Goal: Task Accomplishment & Management: Complete application form

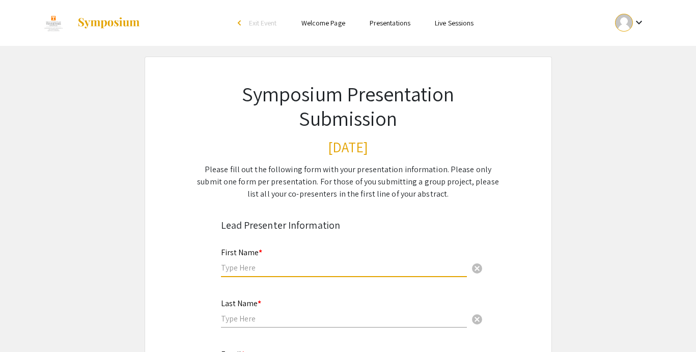
click at [390, 268] on input "text" at bounding box center [344, 267] width 246 height 11
type input "Omayah"
type input "[PERSON_NAME]"
type input "[EMAIL_ADDRESS][DOMAIN_NAME]"
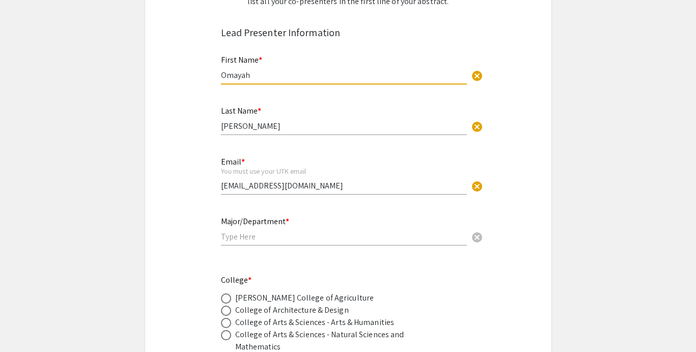
scroll to position [195, 0]
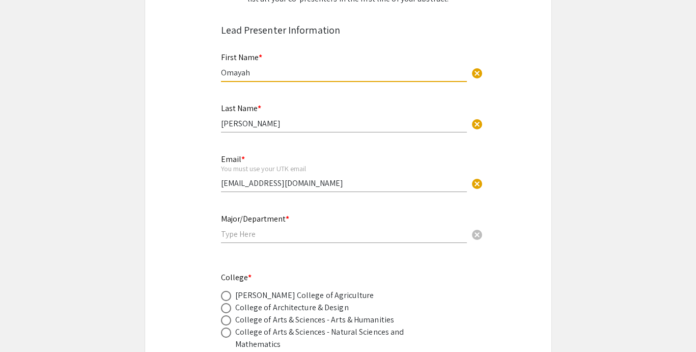
click at [324, 239] on input "text" at bounding box center [344, 233] width 246 height 11
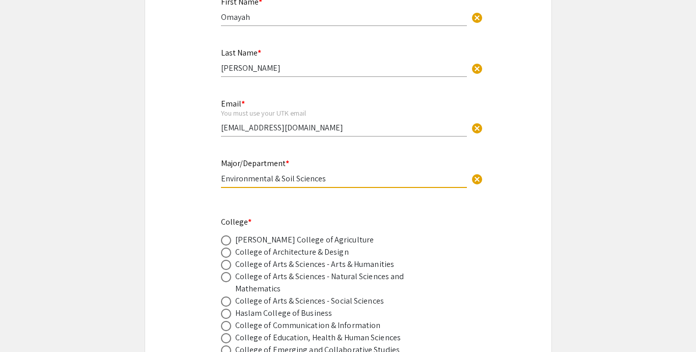
scroll to position [307, 0]
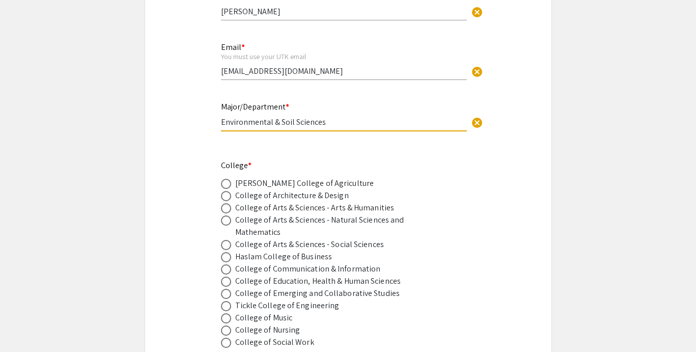
type input "Environmental & Soil Sciences"
click at [317, 185] on div "[PERSON_NAME] College of Agriculture" at bounding box center [304, 183] width 139 height 12
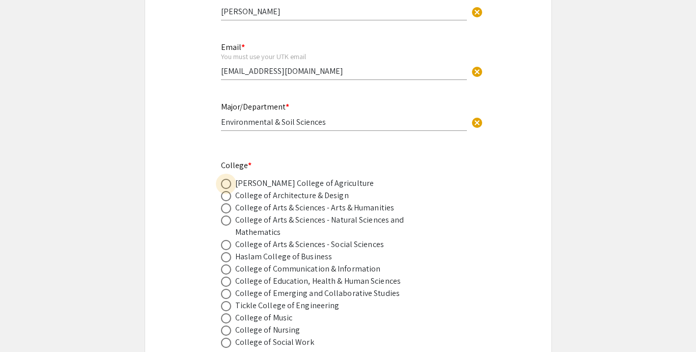
click at [230, 184] on span at bounding box center [226, 184] width 10 height 10
click at [230, 184] on input "radio" at bounding box center [226, 184] width 10 height 10
radio input "true"
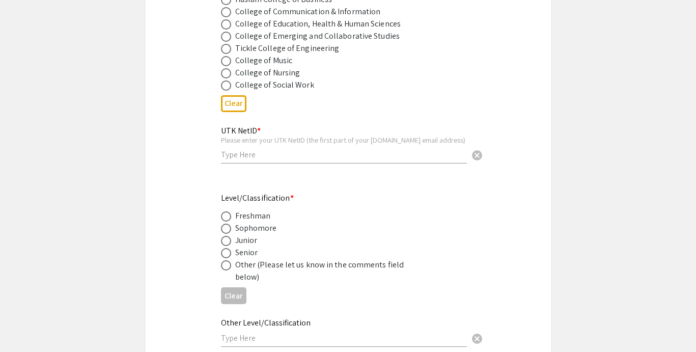
scroll to position [574, 0]
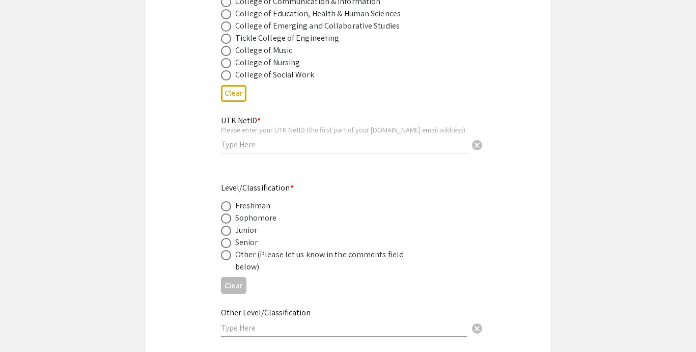
click at [266, 140] on div "UTK NetID * Please enter your UTK NetID (the first part of your [DOMAIN_NAME] e…" at bounding box center [344, 129] width 246 height 47
type input "oelsalim"
click at [227, 245] on span at bounding box center [226, 243] width 10 height 10
click at [227, 245] on input "radio" at bounding box center [226, 243] width 10 height 10
radio input "true"
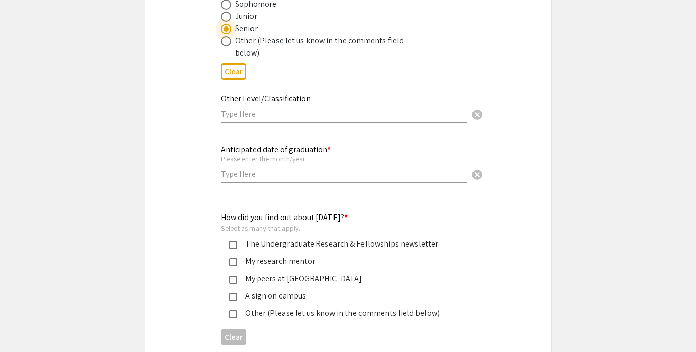
scroll to position [797, 0]
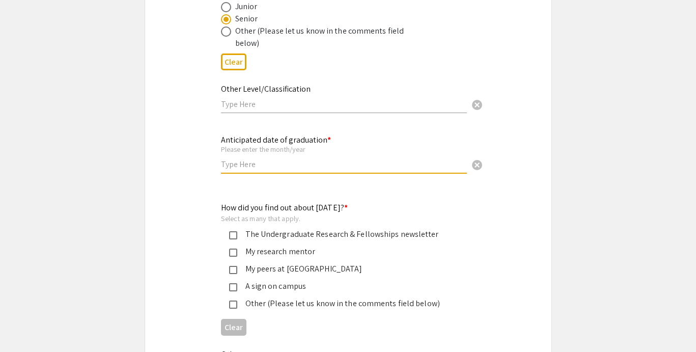
click at [270, 167] on input "text" at bounding box center [344, 164] width 246 height 11
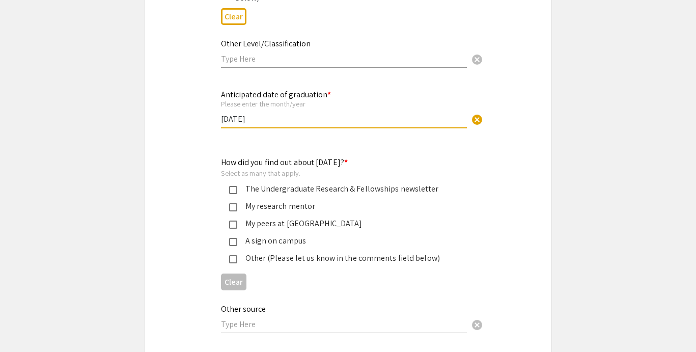
scroll to position [864, 0]
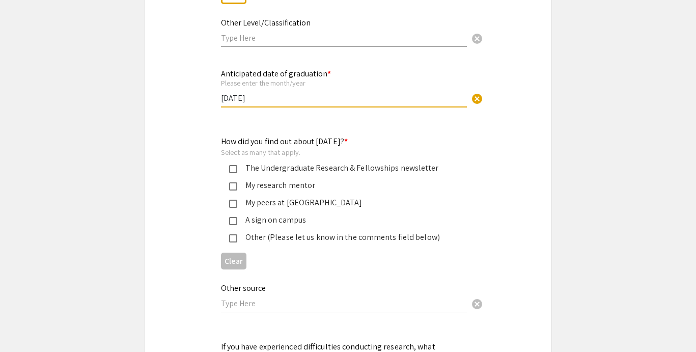
type input "[DATE]"
click at [279, 171] on div "The Undergraduate Research & Fellowships newsletter" at bounding box center [344, 168] width 214 height 12
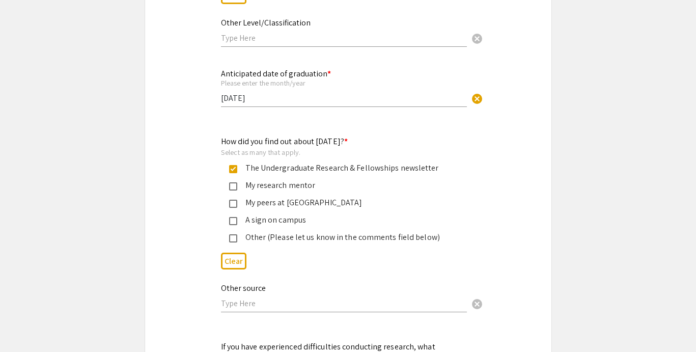
click at [278, 190] on div "My research mentor" at bounding box center [344, 185] width 214 height 12
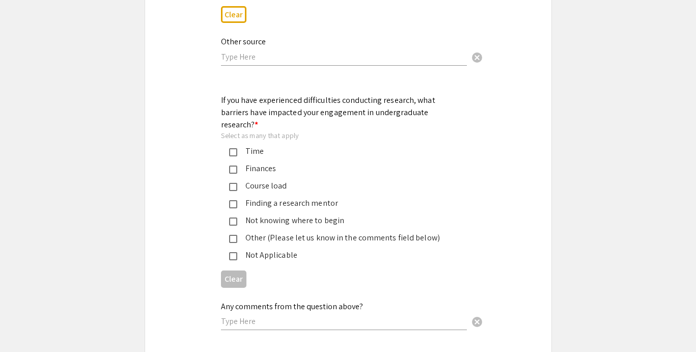
scroll to position [1111, 0]
click at [265, 144] on div "Time" at bounding box center [344, 150] width 214 height 12
click at [273, 179] on div "Course load" at bounding box center [344, 185] width 214 height 12
click at [289, 196] on div "Finding a research mentor" at bounding box center [344, 202] width 214 height 12
click at [283, 213] on div "Not knowing where to begin" at bounding box center [344, 219] width 214 height 12
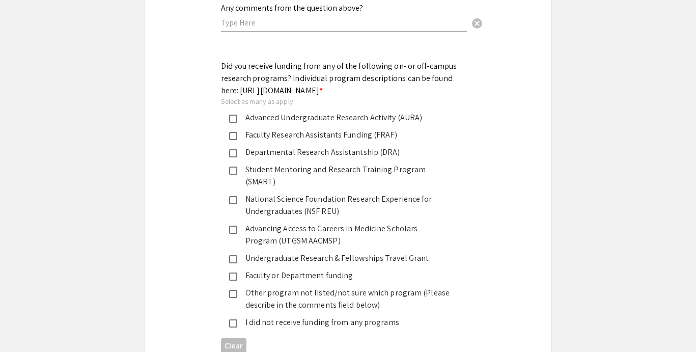
scroll to position [1409, 0]
click at [283, 119] on div "Advanced Undergraduate Research Activity (AURA)" at bounding box center [344, 117] width 214 height 12
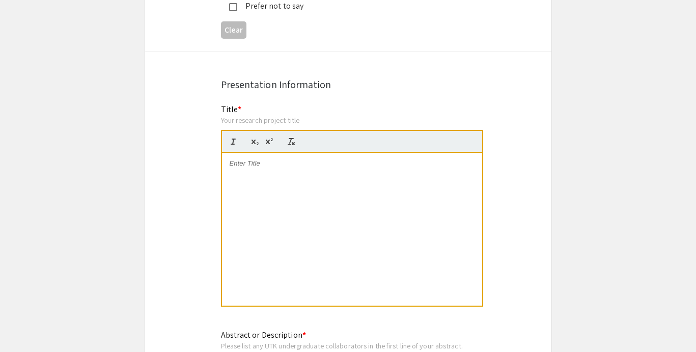
scroll to position [1977, 0]
click at [286, 151] on div at bounding box center [352, 227] width 260 height 153
click at [355, 181] on div at bounding box center [352, 227] width 260 height 153
drag, startPoint x: 362, startPoint y: 153, endPoint x: 229, endPoint y: 141, distance: 133.9
click at [230, 157] on p "Quantifying nest microclimates to understand tree swallow ( Tachycineta bicolor…" at bounding box center [352, 166] width 245 height 19
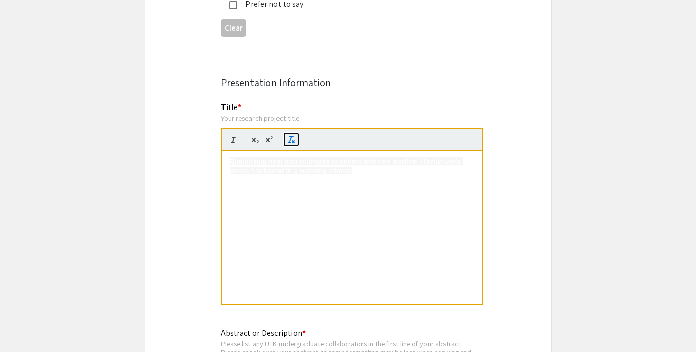
click at [290, 136] on line "button" at bounding box center [291, 138] width 2 height 5
click at [333, 176] on div "Quantifying nest microclimates to understand tree swallow (Tachycineta bicolor)…" at bounding box center [352, 227] width 260 height 153
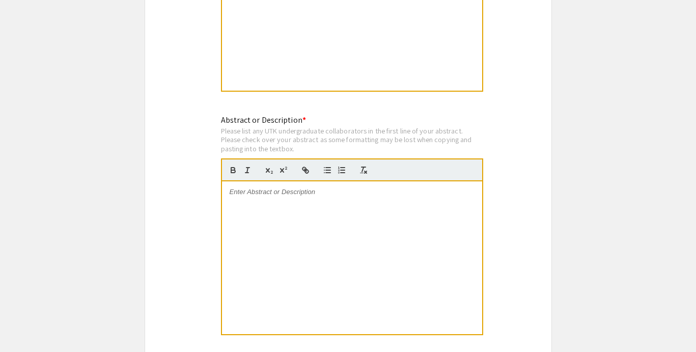
scroll to position [2201, 0]
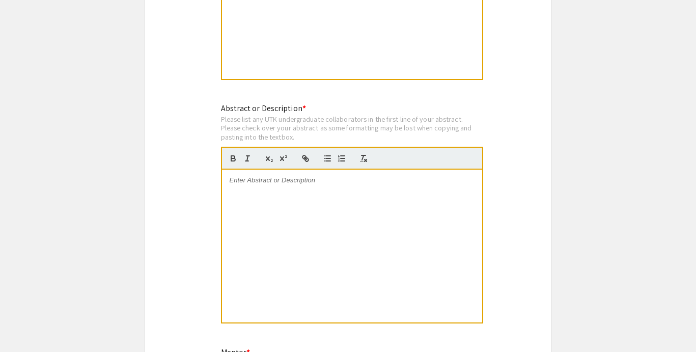
click at [326, 191] on div at bounding box center [352, 245] width 260 height 153
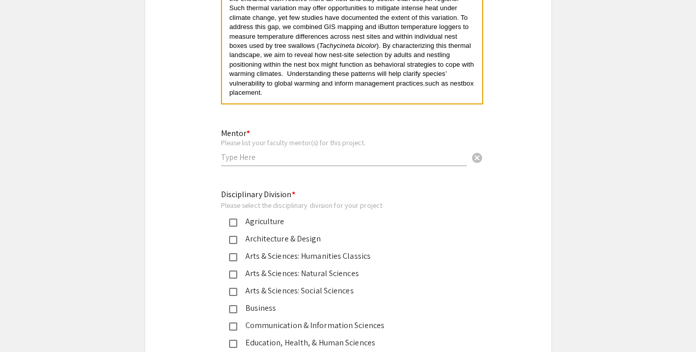
scroll to position [2432, 0]
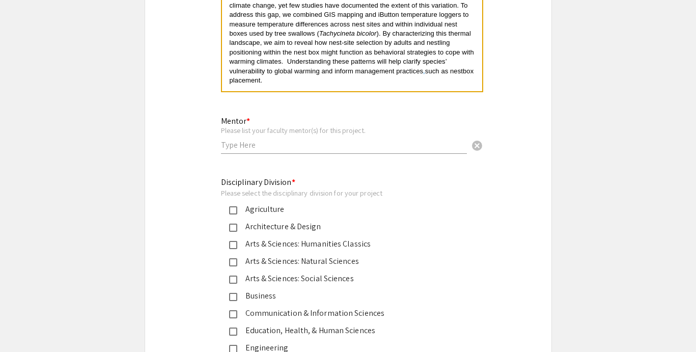
click at [343, 119] on div "Mentor * Please list your faculty mentor(s) for this project. cancel" at bounding box center [344, 129] width 246 height 47
click at [343, 139] on input "text" at bounding box center [344, 144] width 246 height 11
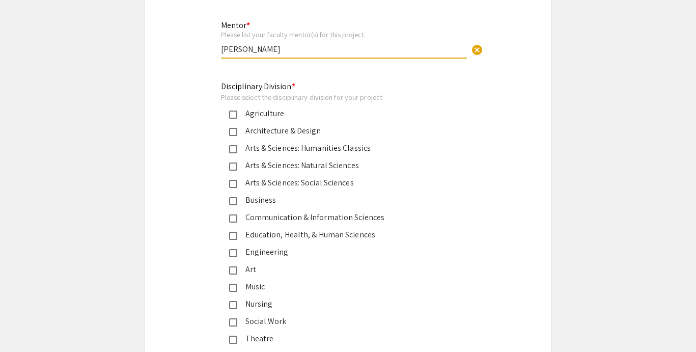
scroll to position [2539, 0]
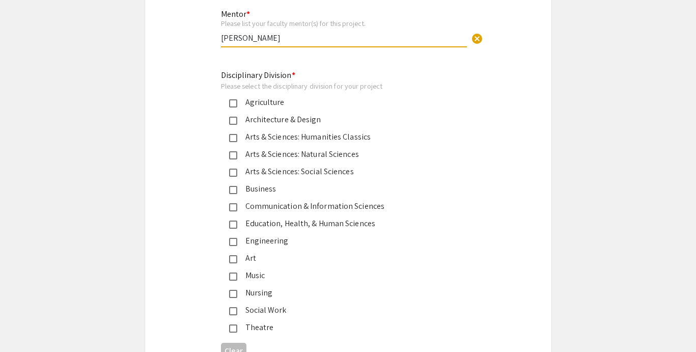
type input "[PERSON_NAME]"
click at [334, 148] on div "Arts & Sciences: Natural Sciences" at bounding box center [344, 154] width 214 height 12
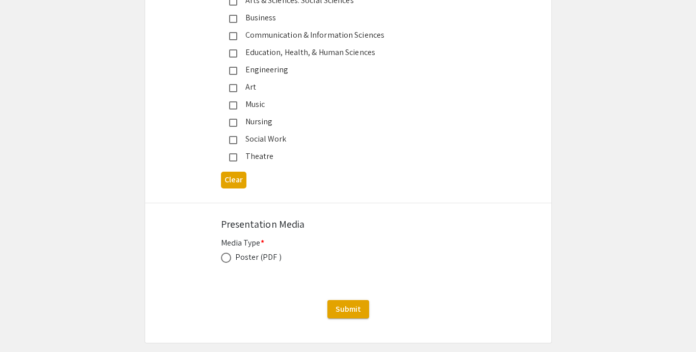
scroll to position [2733, 0]
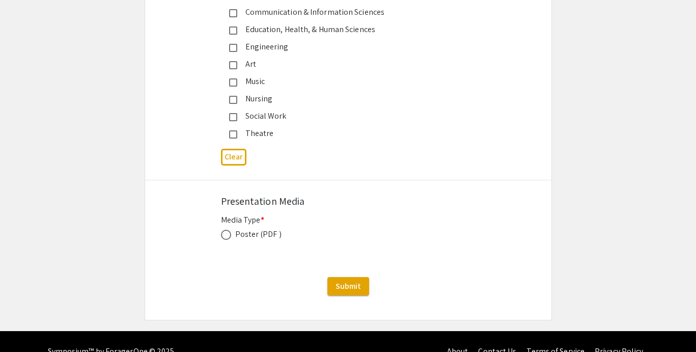
click at [246, 228] on div "Poster (PDF )" at bounding box center [258, 234] width 46 height 12
click at [225, 230] on span at bounding box center [226, 235] width 10 height 10
click at [225, 230] on input "radio" at bounding box center [226, 235] width 10 height 10
radio input "true"
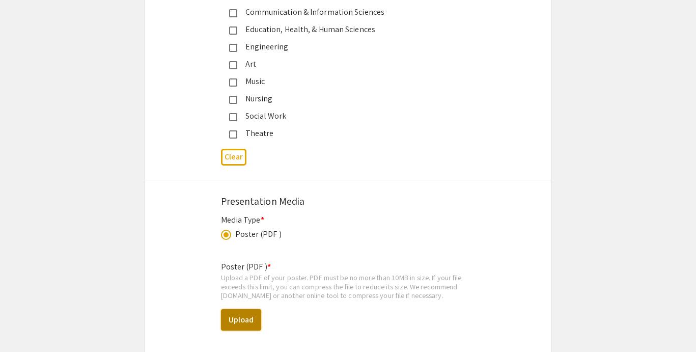
click at [255, 309] on button "Upload" at bounding box center [241, 319] width 40 height 21
select select "custom"
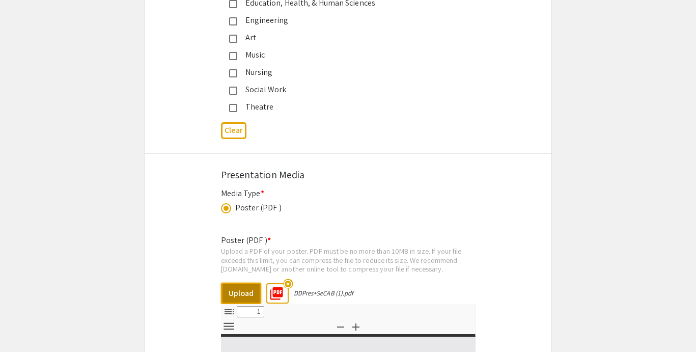
type input "0"
select select "custom"
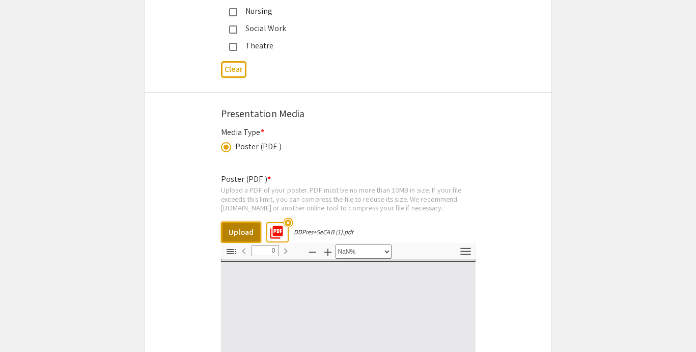
type input "1"
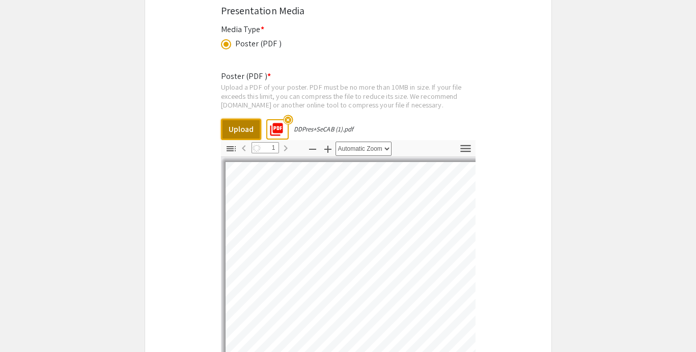
select select "auto"
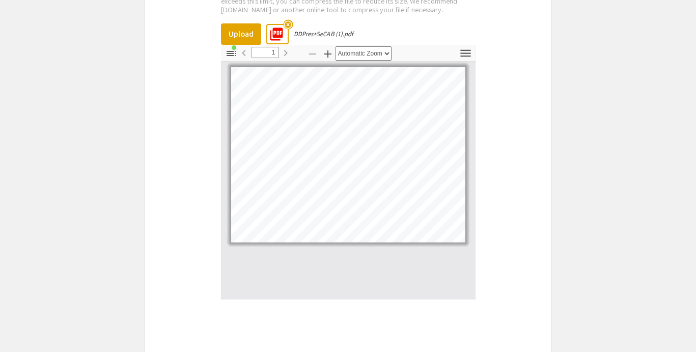
scroll to position [3004, 0]
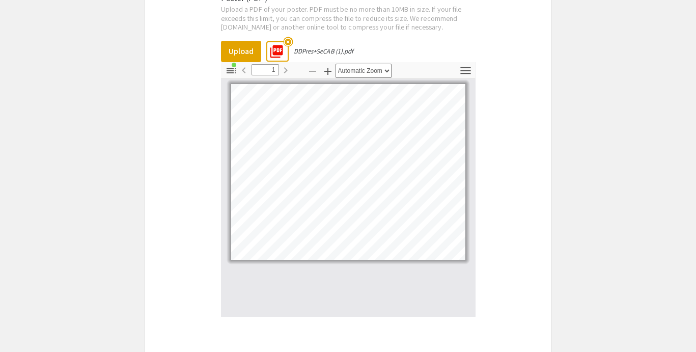
click at [289, 37] on mat-icon "highlight_off" at bounding box center [288, 42] width 10 height 10
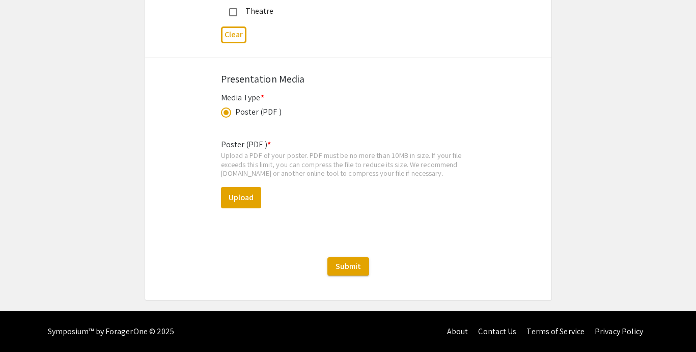
scroll to position [2835, 0]
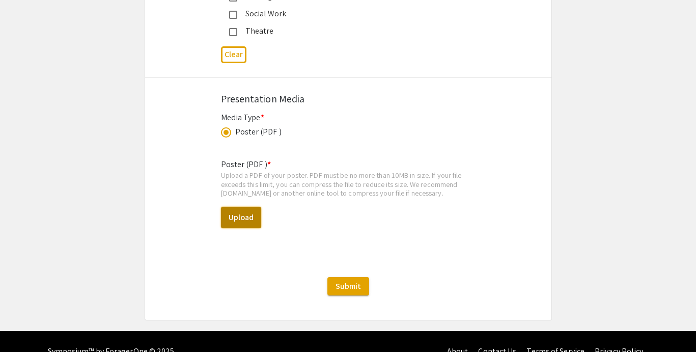
click at [247, 207] on button "Upload" at bounding box center [241, 217] width 40 height 21
select select "custom"
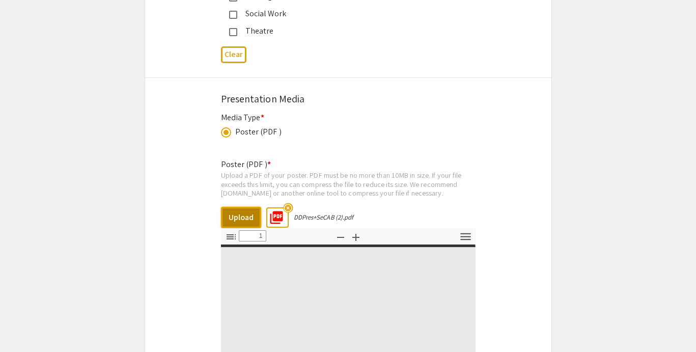
type input "0"
select select "custom"
type input "1"
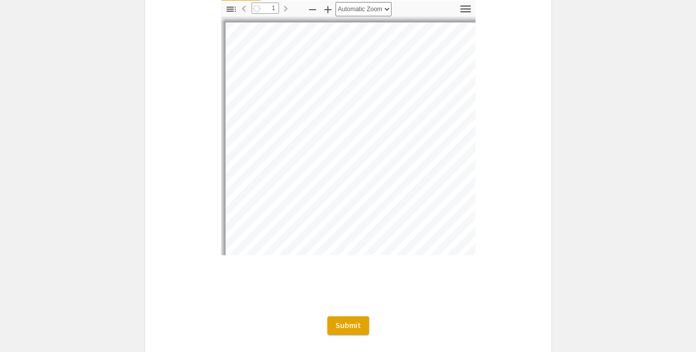
select select "auto"
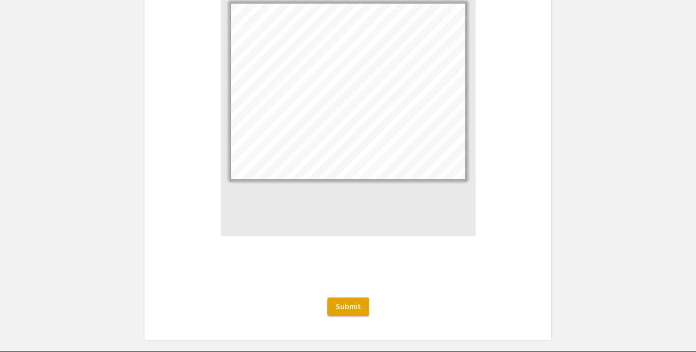
scroll to position [3083, 0]
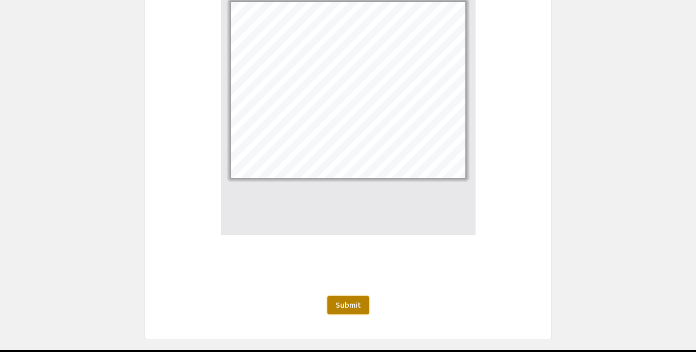
click at [358, 296] on button "Submit" at bounding box center [348, 305] width 42 height 18
